Goal: Navigation & Orientation: Find specific page/section

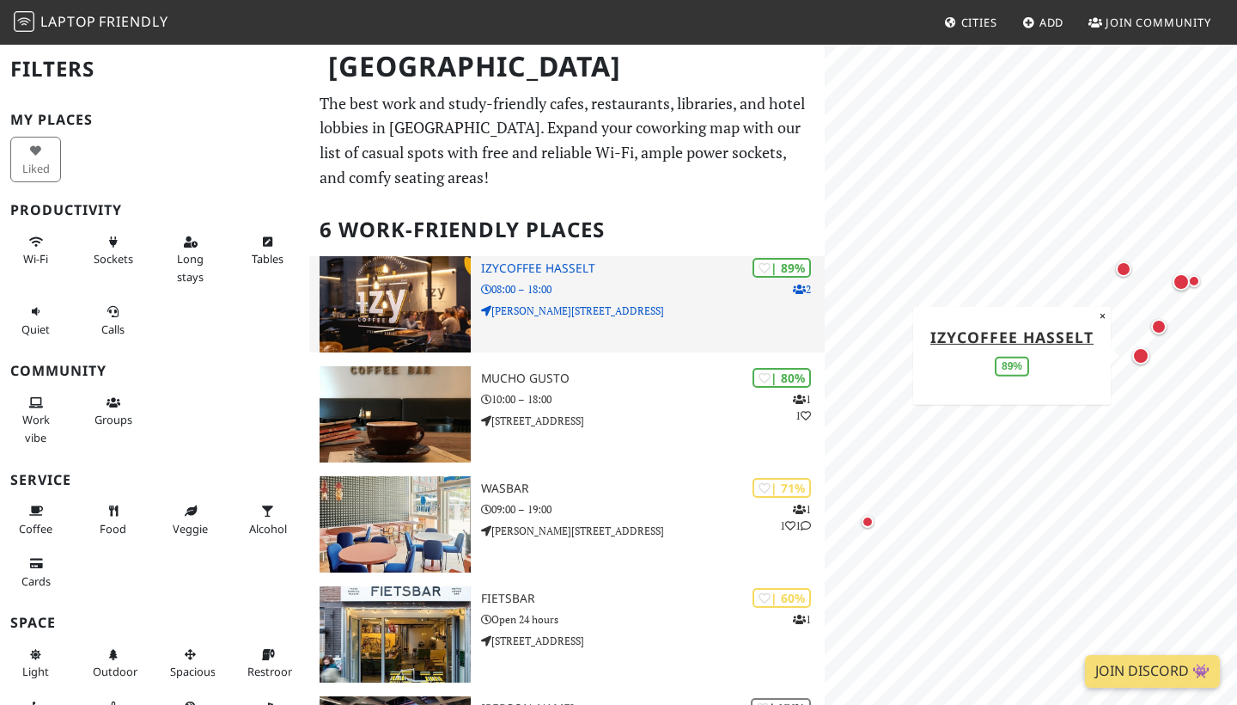
click at [576, 267] on h3 "IzyCoffee Hasselt" at bounding box center [653, 268] width 344 height 15
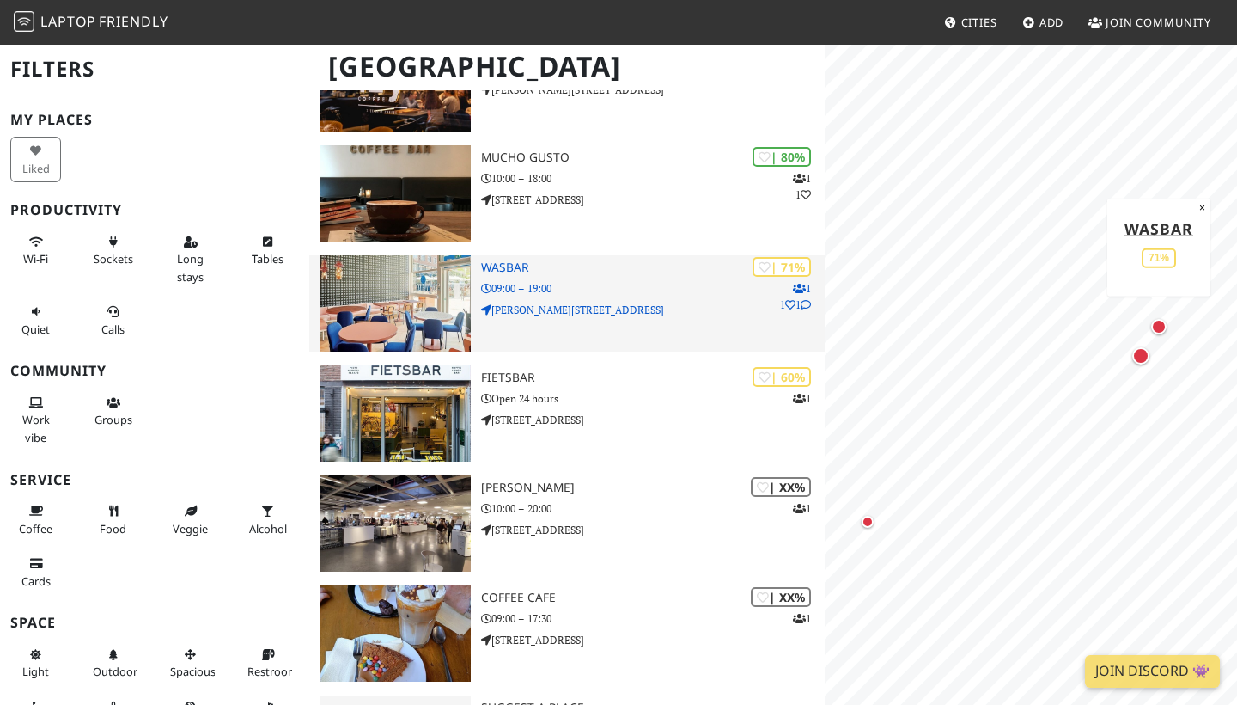
scroll to position [222, 0]
click at [408, 317] on img at bounding box center [395, 302] width 151 height 96
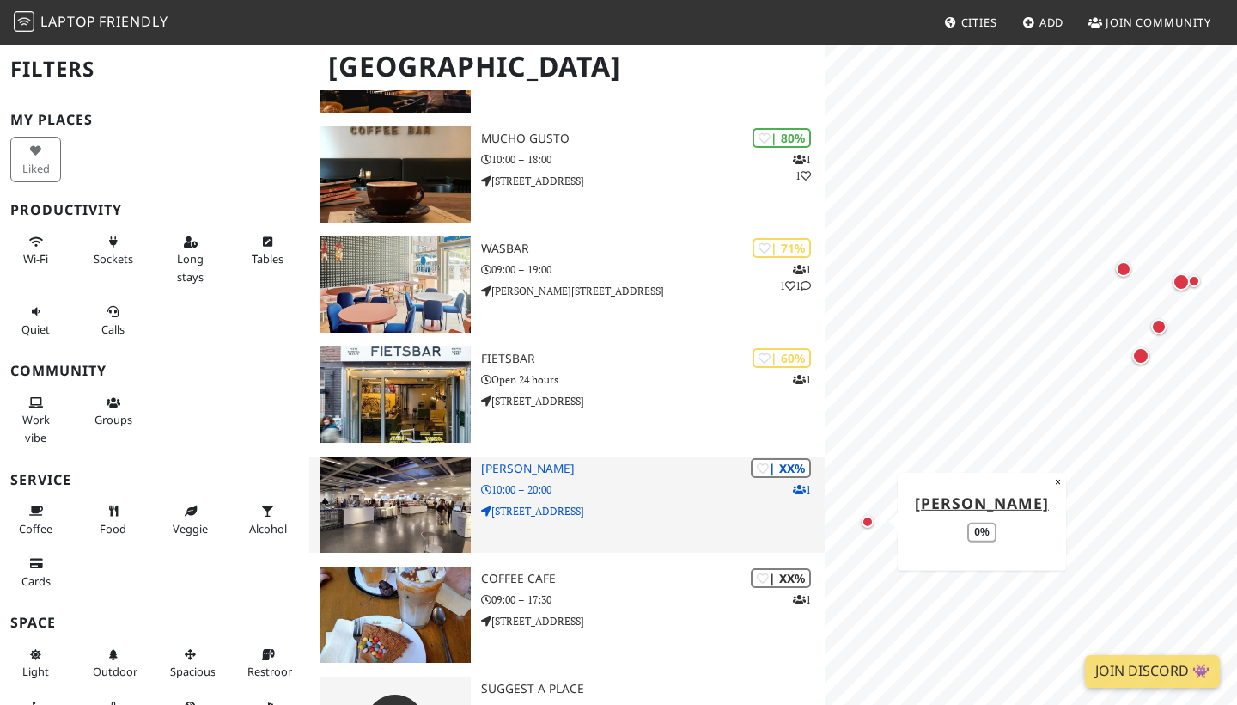
scroll to position [241, 0]
click at [417, 490] on img at bounding box center [395, 503] width 151 height 96
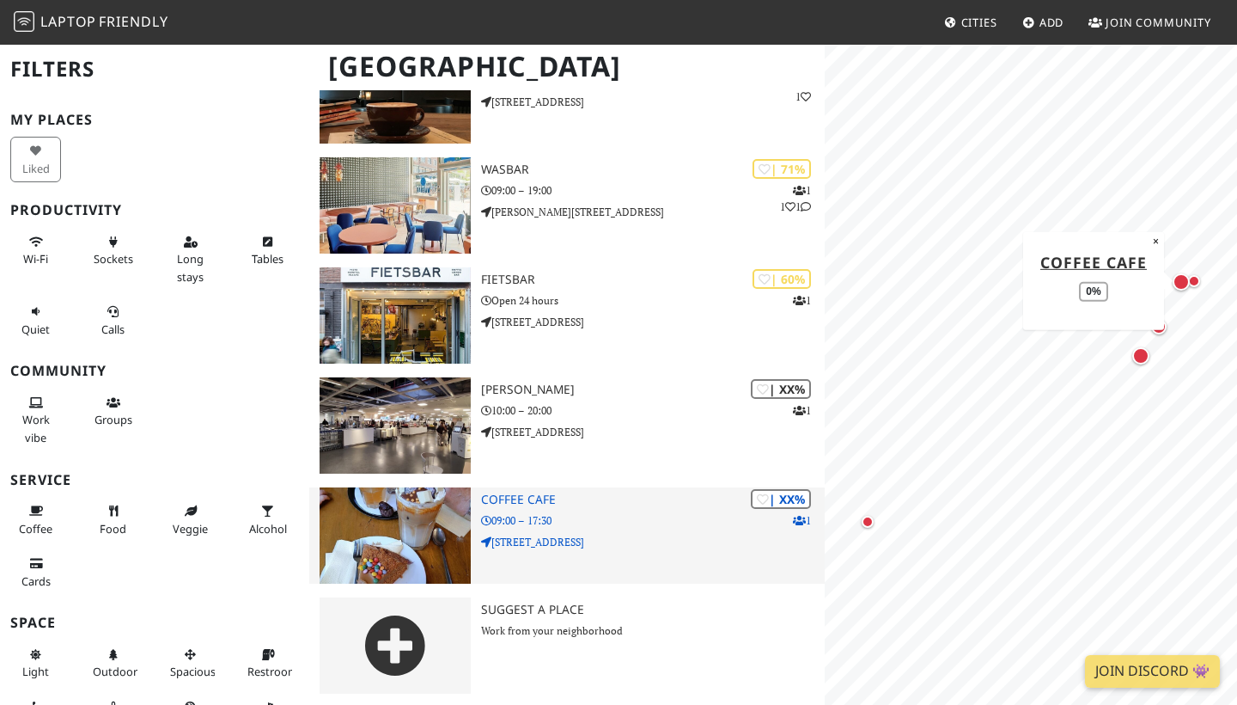
scroll to position [318, 0]
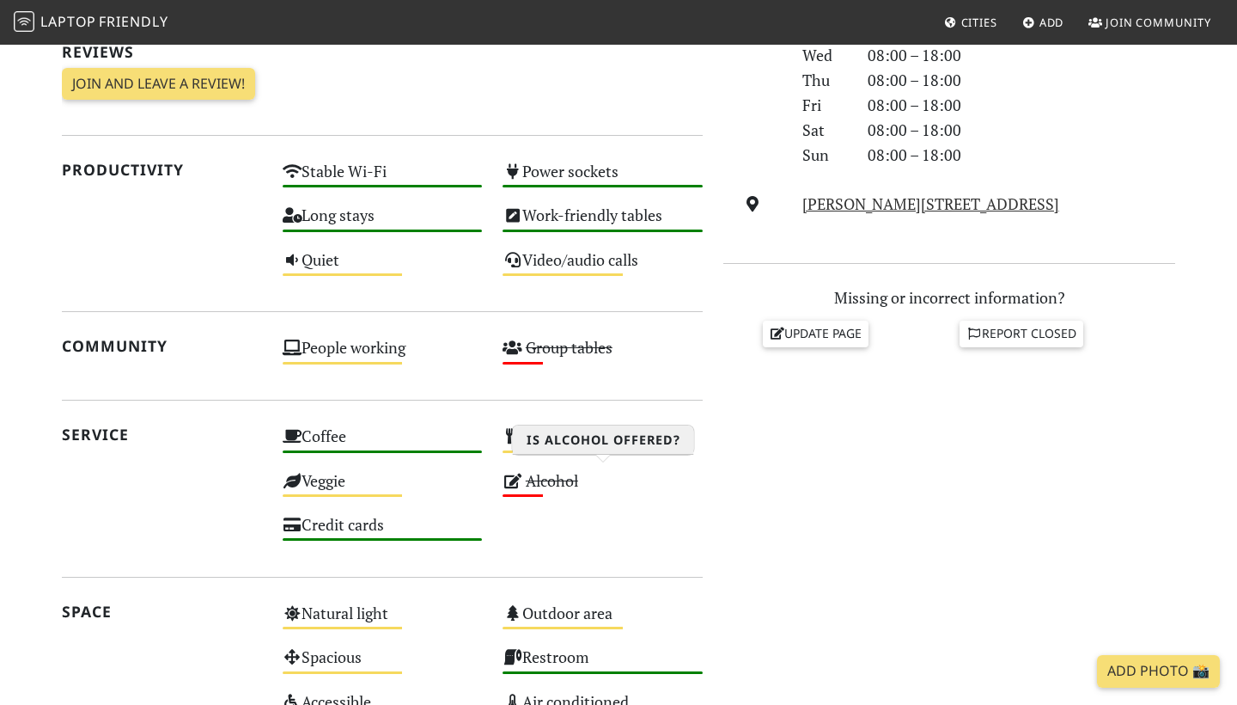
scroll to position [546, 0]
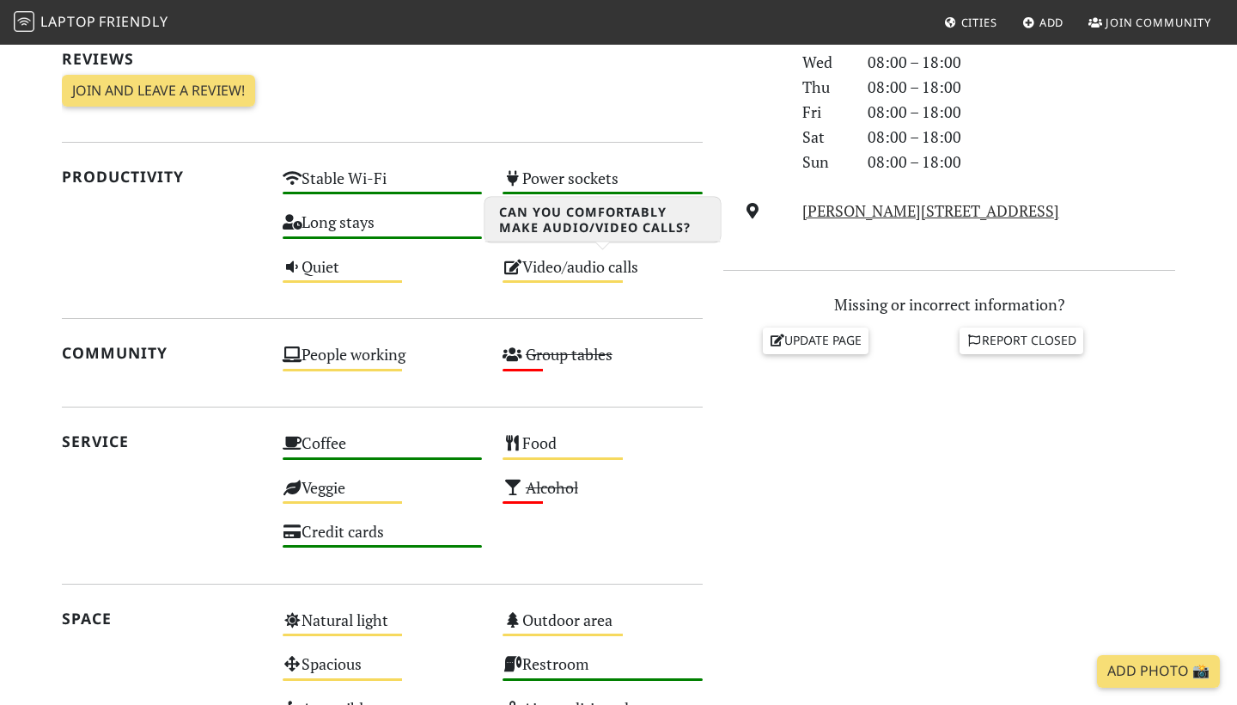
click at [575, 273] on div "Video/audio calls Medium" at bounding box center [602, 275] width 221 height 44
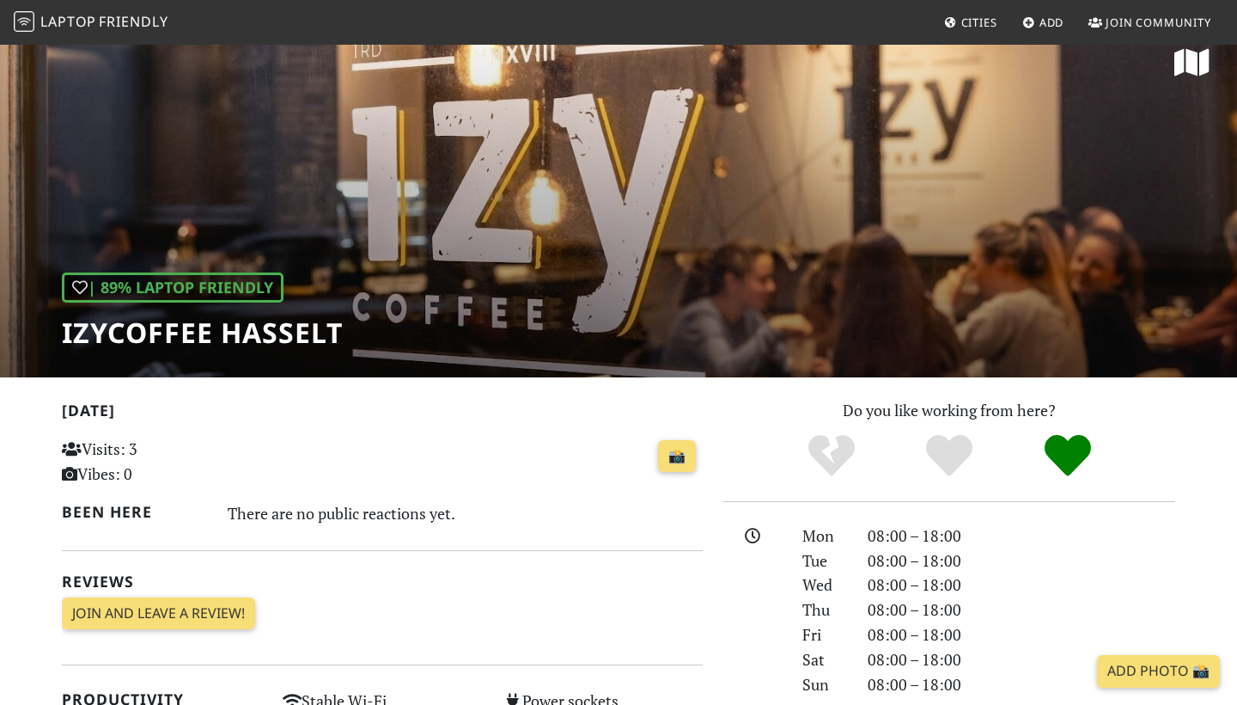
scroll to position [27, 0]
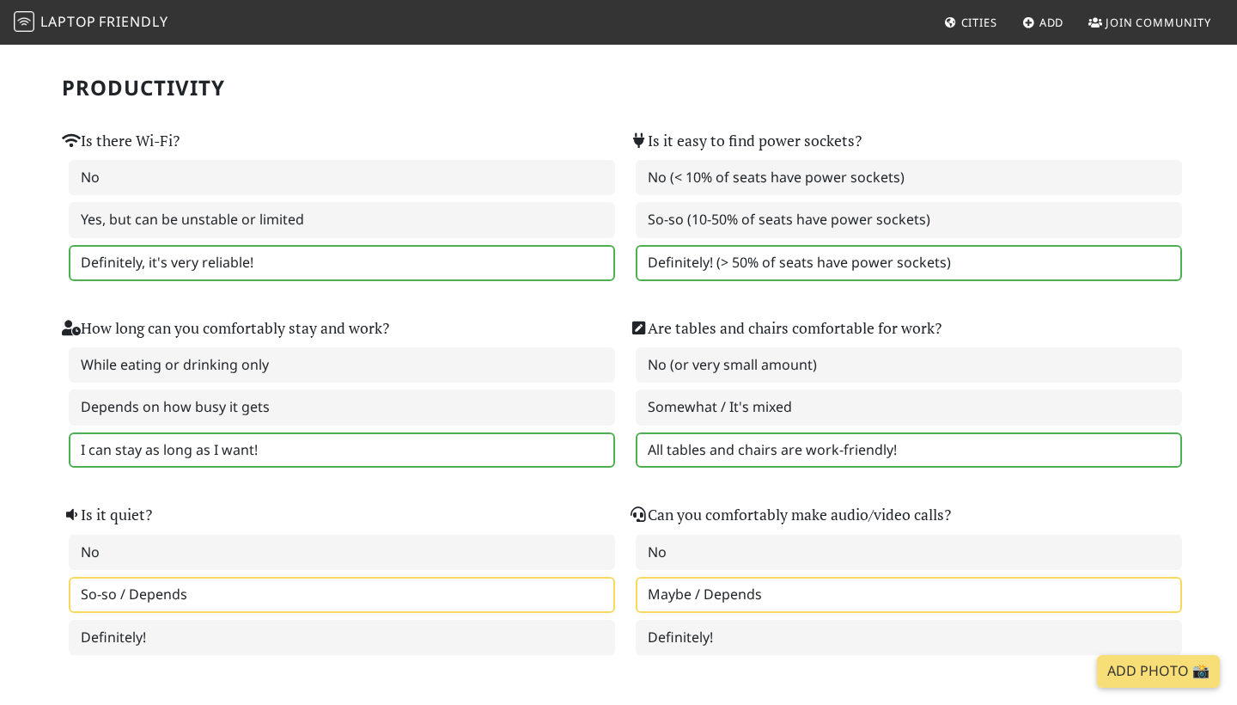
scroll to position [143, 0]
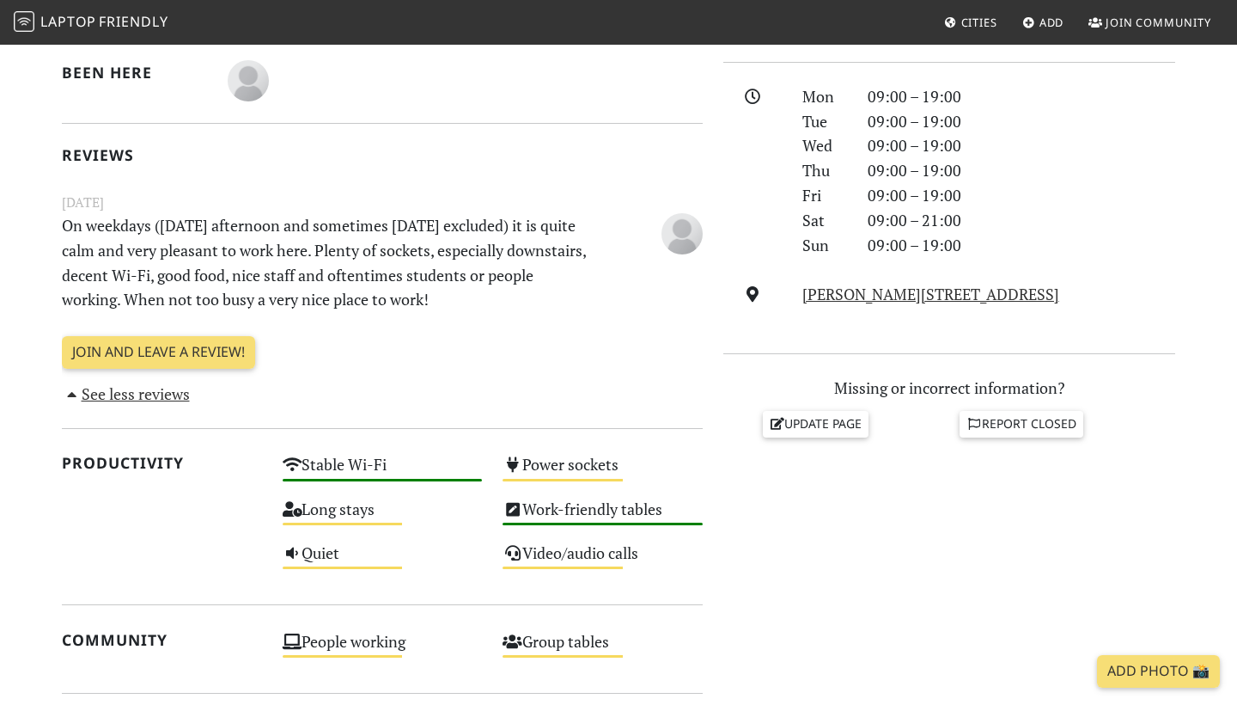
scroll to position [514, 0]
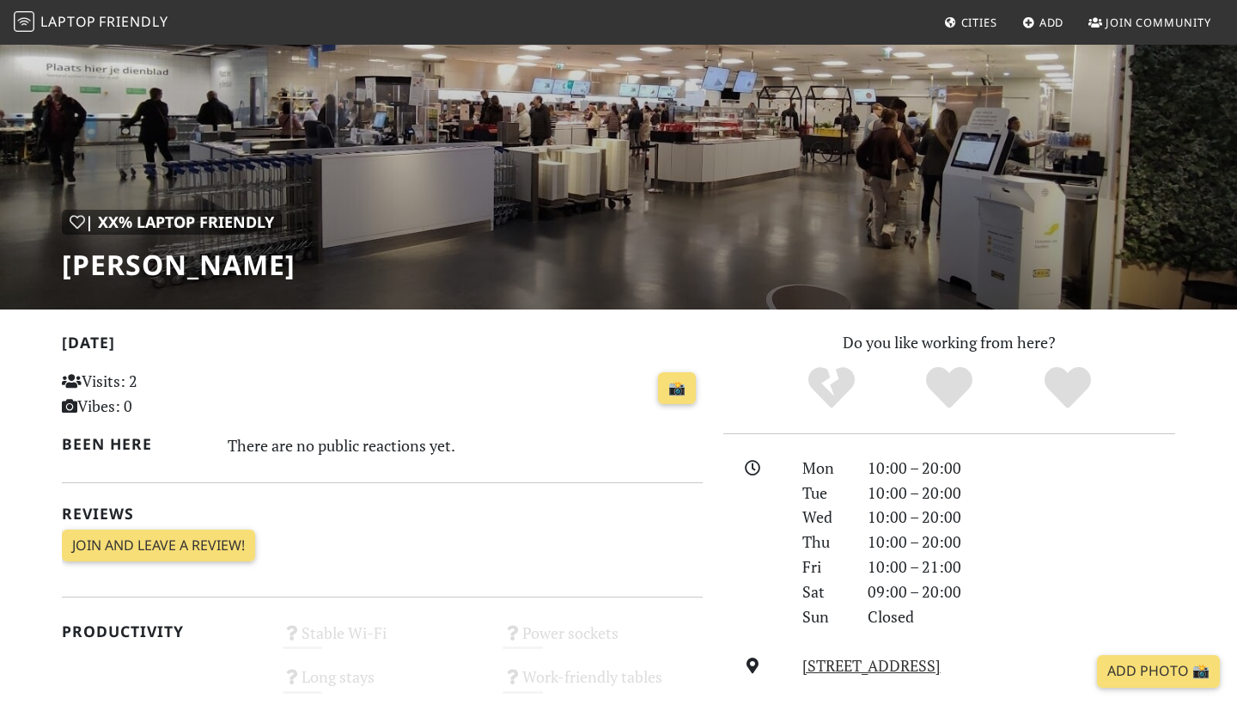
scroll to position [3, 0]
